Goal: Task Accomplishment & Management: Manage account settings

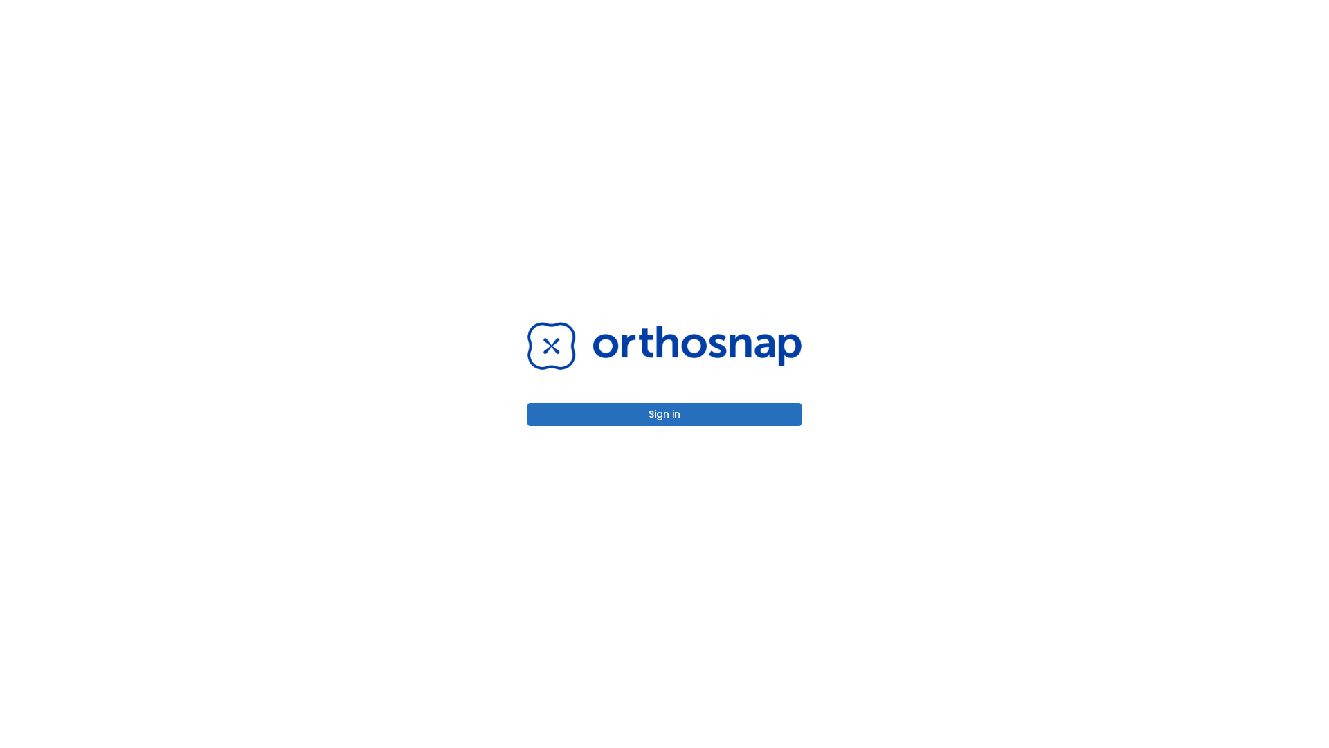
click at [665, 414] on button "Sign in" at bounding box center [664, 414] width 274 height 23
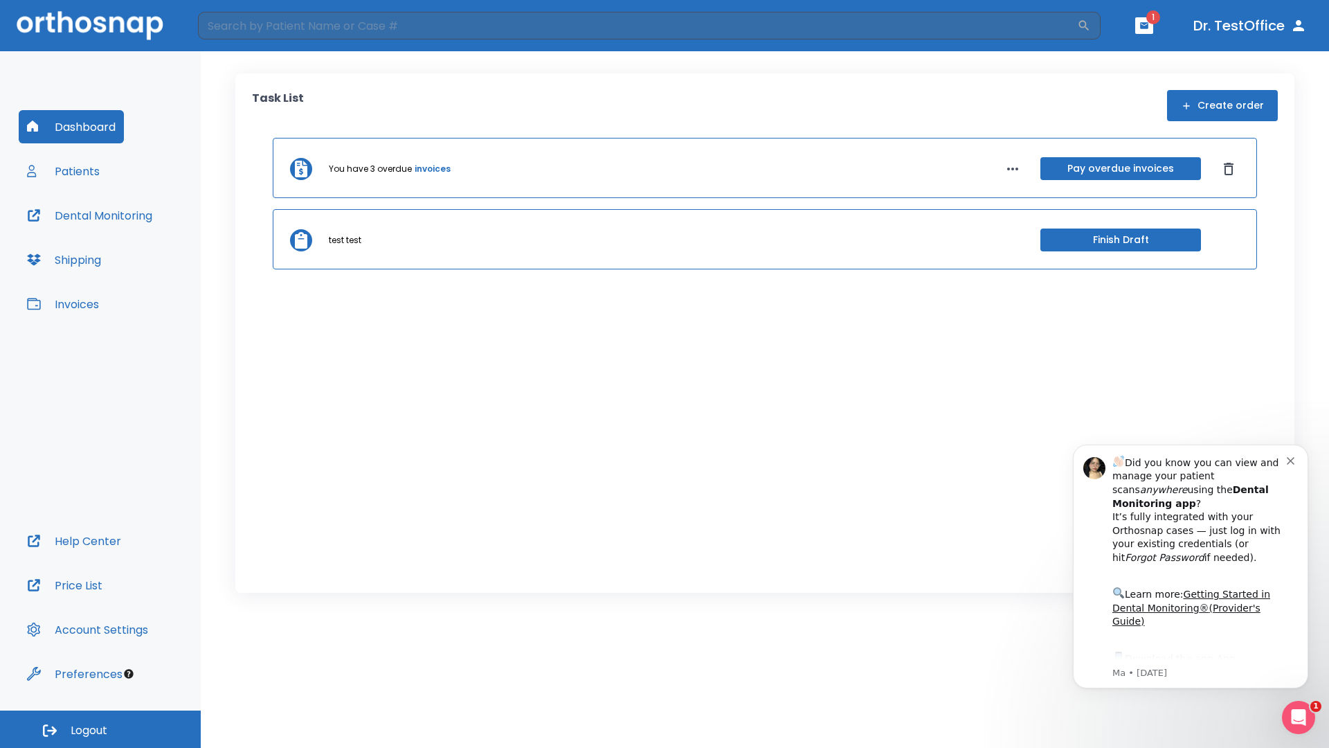
click at [100, 729] on span "Logout" at bounding box center [89, 730] width 37 height 15
